Goal: Information Seeking & Learning: Learn about a topic

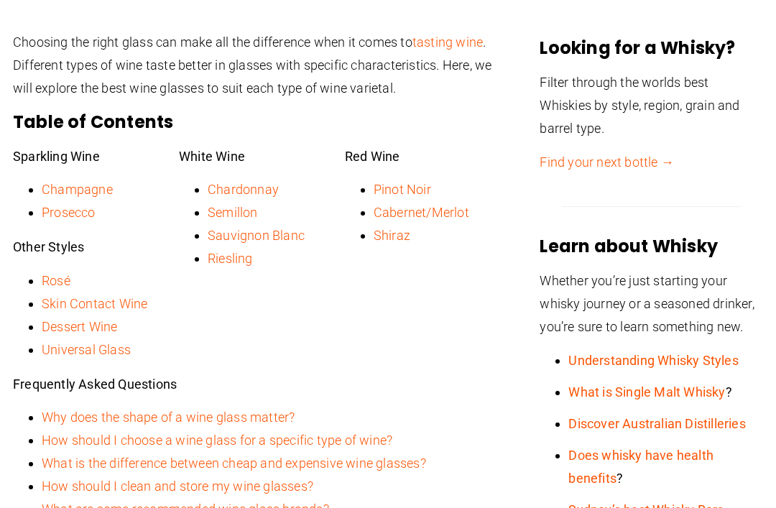
scroll to position [391, 0]
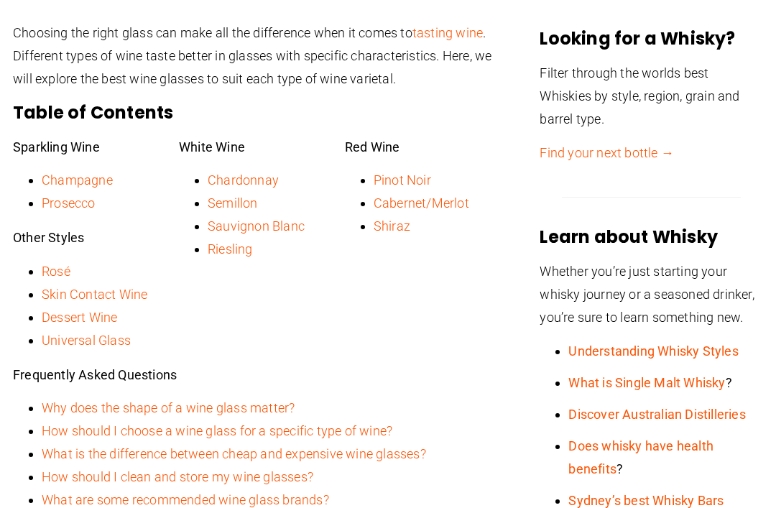
click at [460, 200] on link "Cabernet/Merlot" at bounding box center [422, 203] width 96 height 15
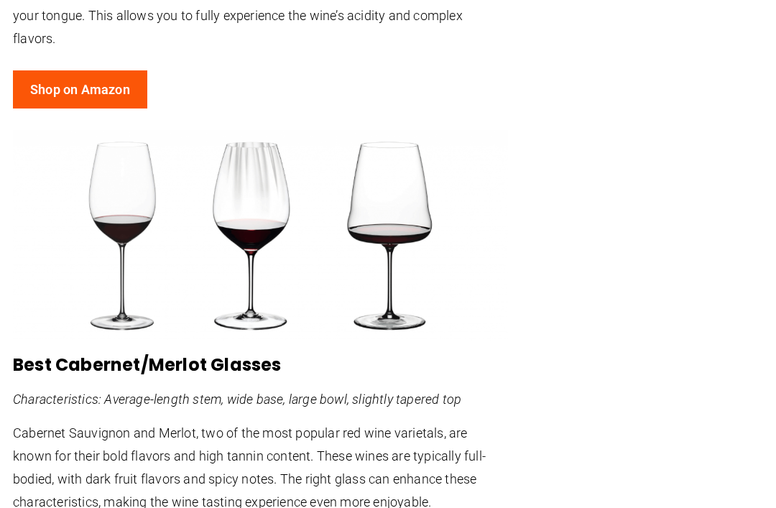
scroll to position [5036, 0]
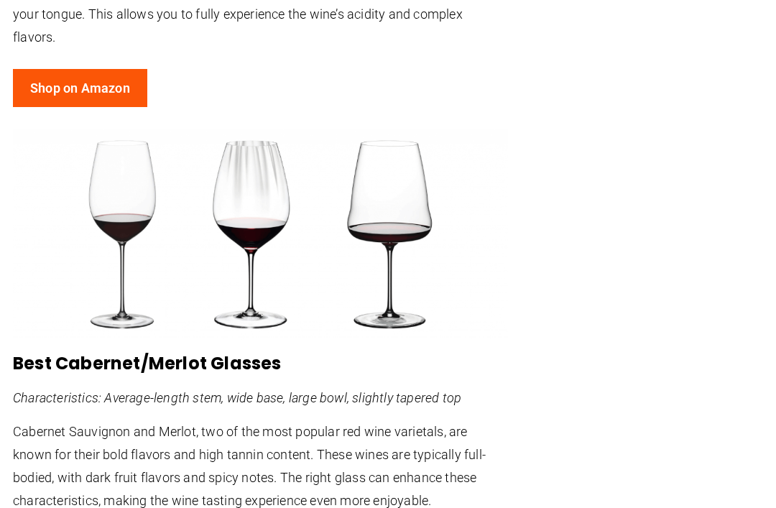
click at [81, 12] on p "The shape of the glass also affects the delivery of the wine. It feels like it’…" at bounding box center [260, 3] width 495 height 92
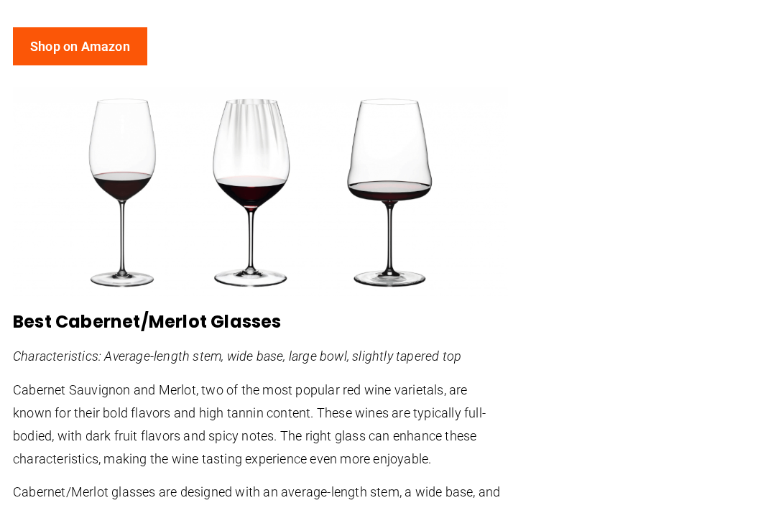
scroll to position [5082, 0]
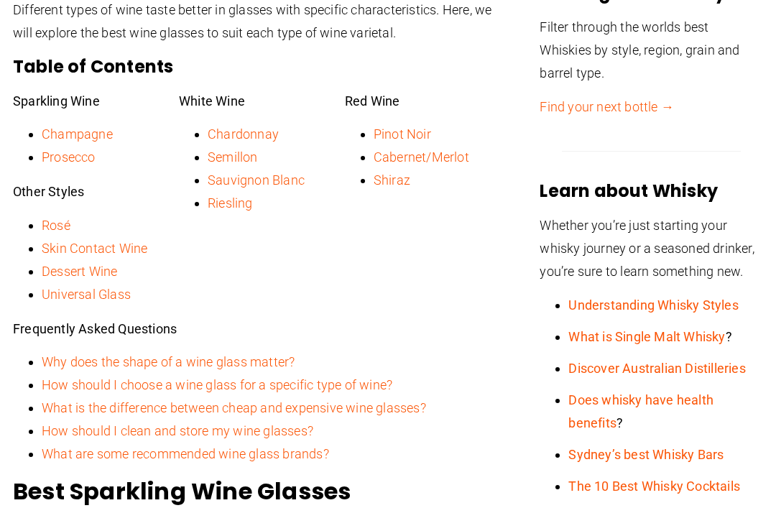
click at [412, 132] on link "Pinot Noir" at bounding box center [403, 134] width 58 height 15
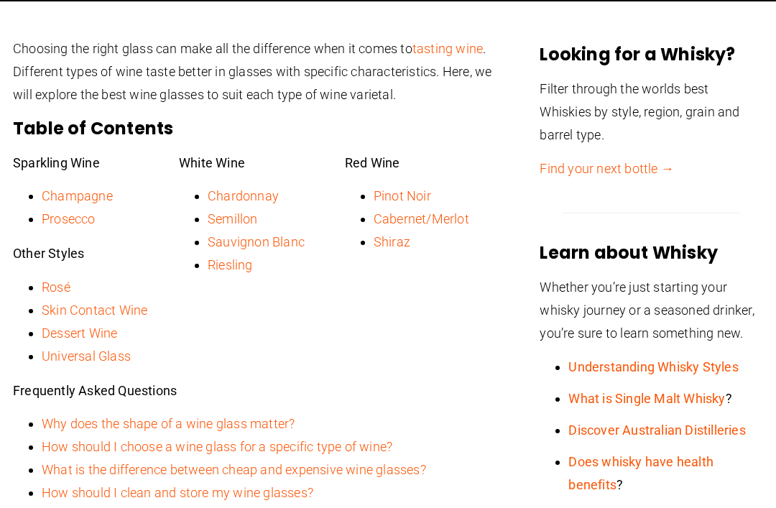
click at [396, 243] on link "Shiraz" at bounding box center [392, 241] width 37 height 15
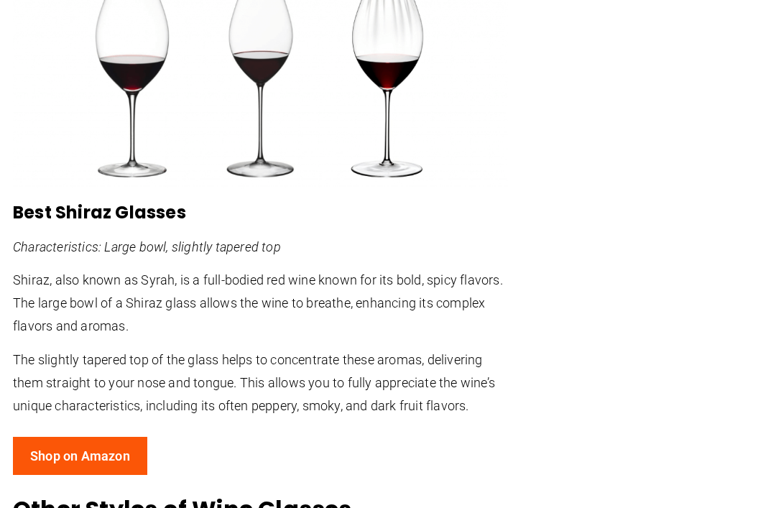
scroll to position [376, 0]
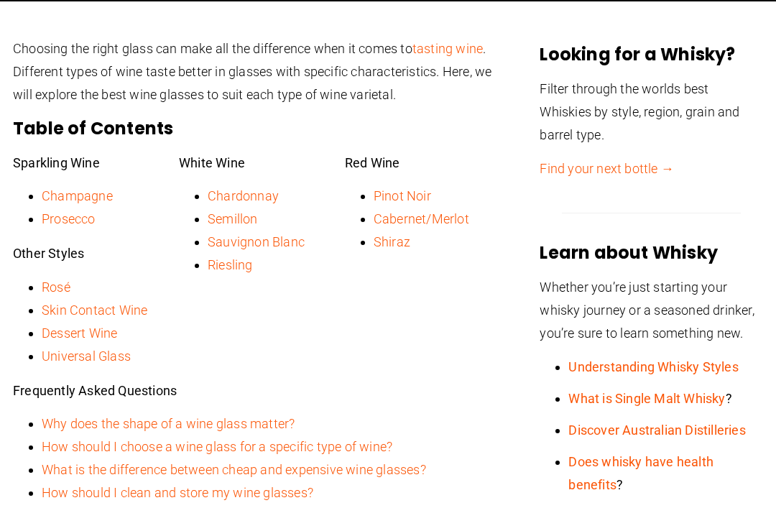
click at [431, 221] on link "Cabernet/Merlot" at bounding box center [422, 218] width 96 height 15
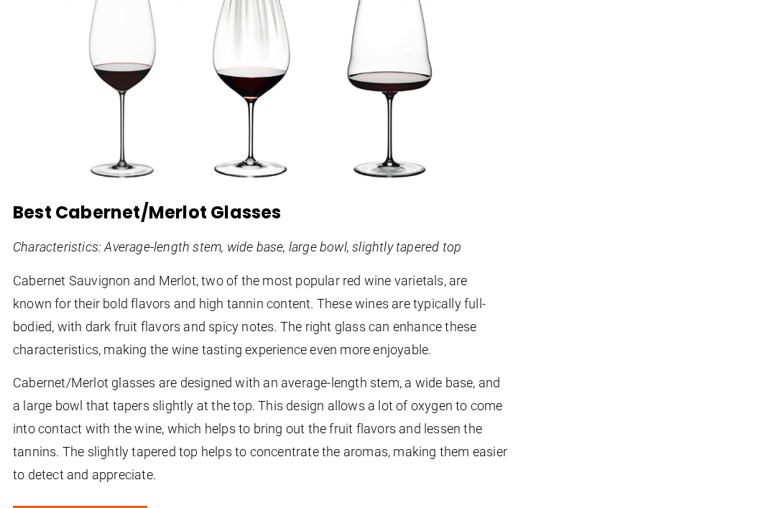
scroll to position [376, 0]
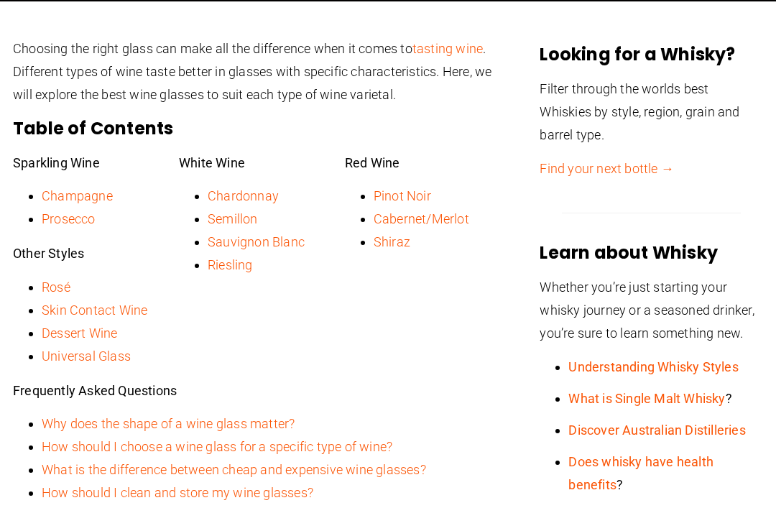
click at [285, 244] on link "Sauvignon Blanc" at bounding box center [256, 241] width 97 height 15
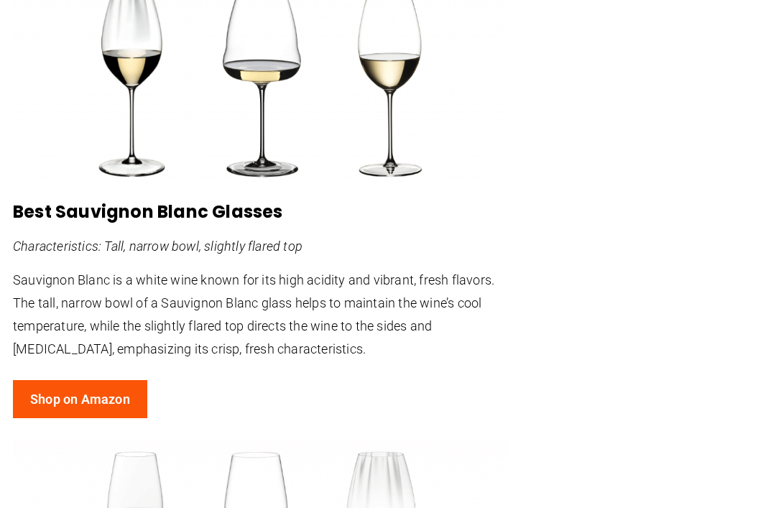
scroll to position [376, 0]
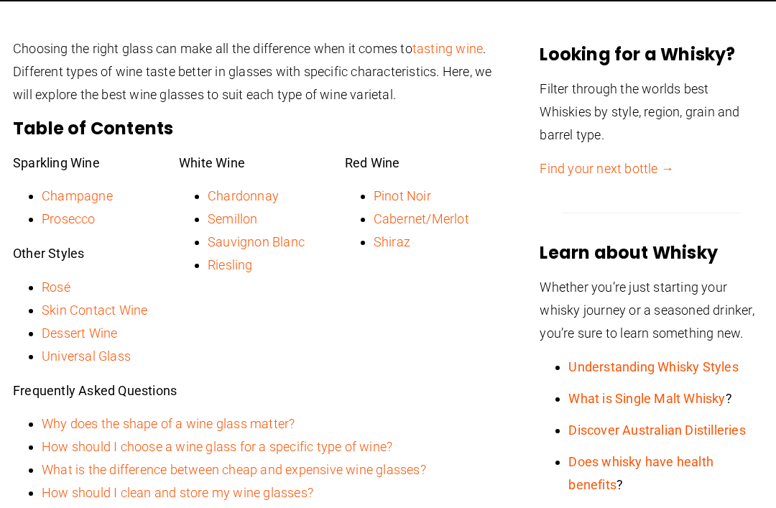
click at [438, 224] on link "Cabernet/Merlot" at bounding box center [422, 218] width 96 height 15
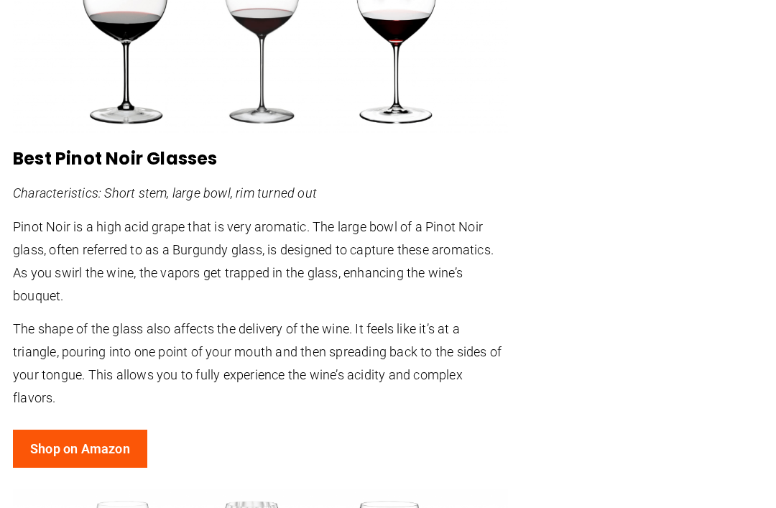
scroll to position [4659, 0]
